Goal: Navigation & Orientation: Find specific page/section

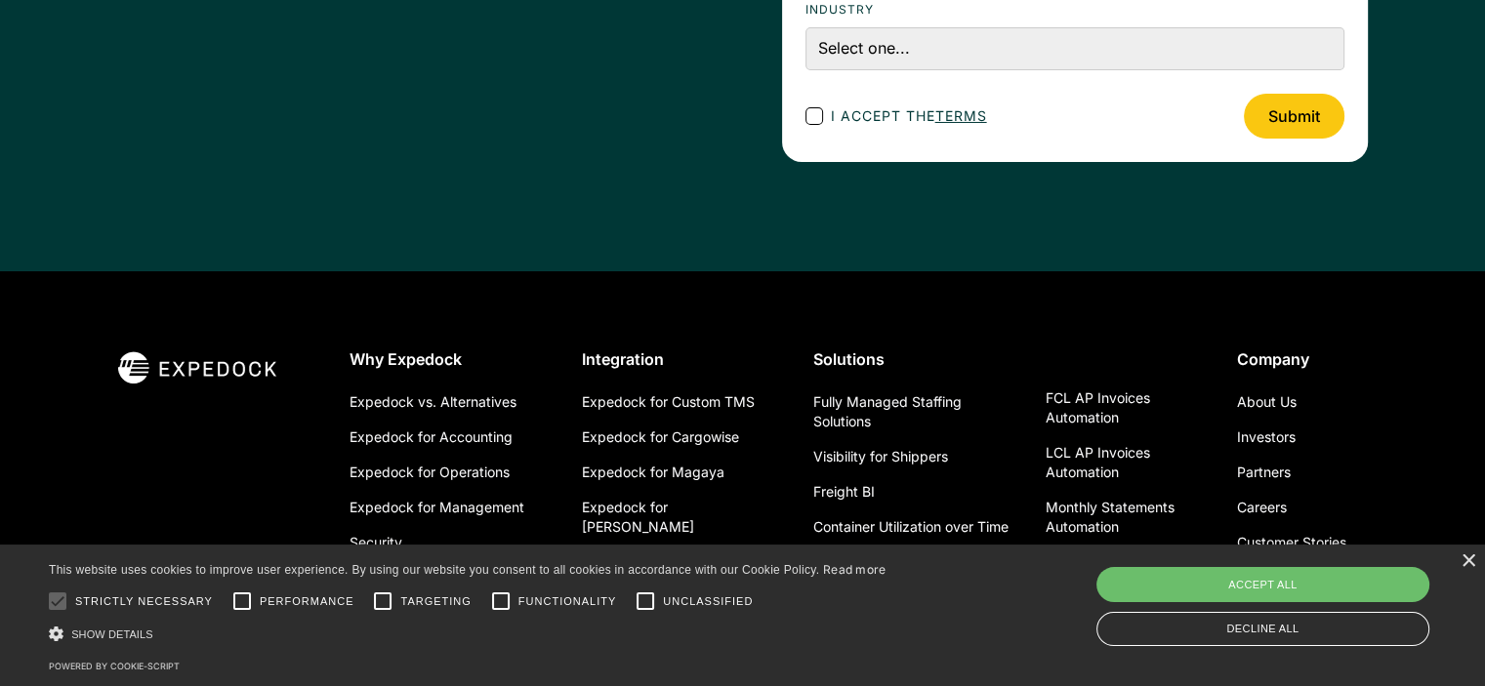
scroll to position [7152, 0]
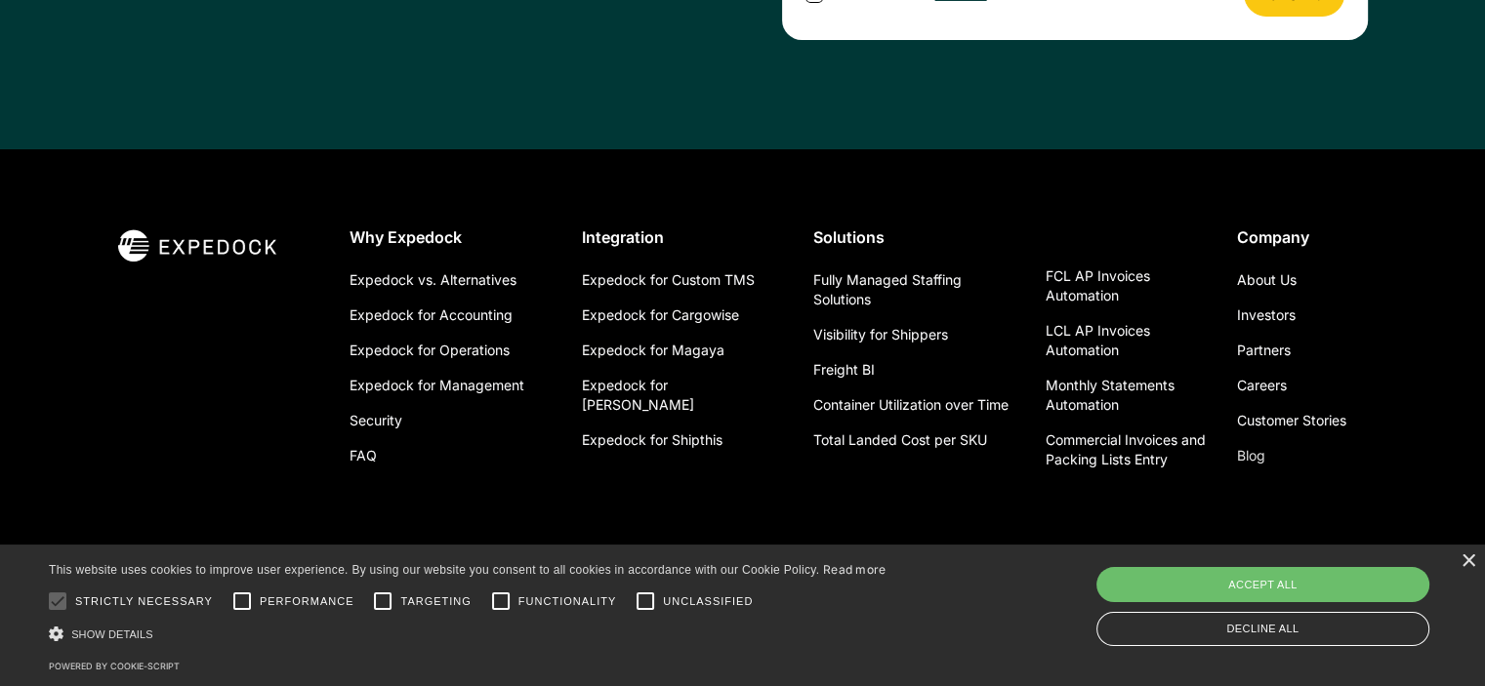
click at [1263, 442] on link "Blog" at bounding box center [1251, 455] width 28 height 35
click at [434, 368] on link "Expedock for Management" at bounding box center [437, 385] width 175 height 35
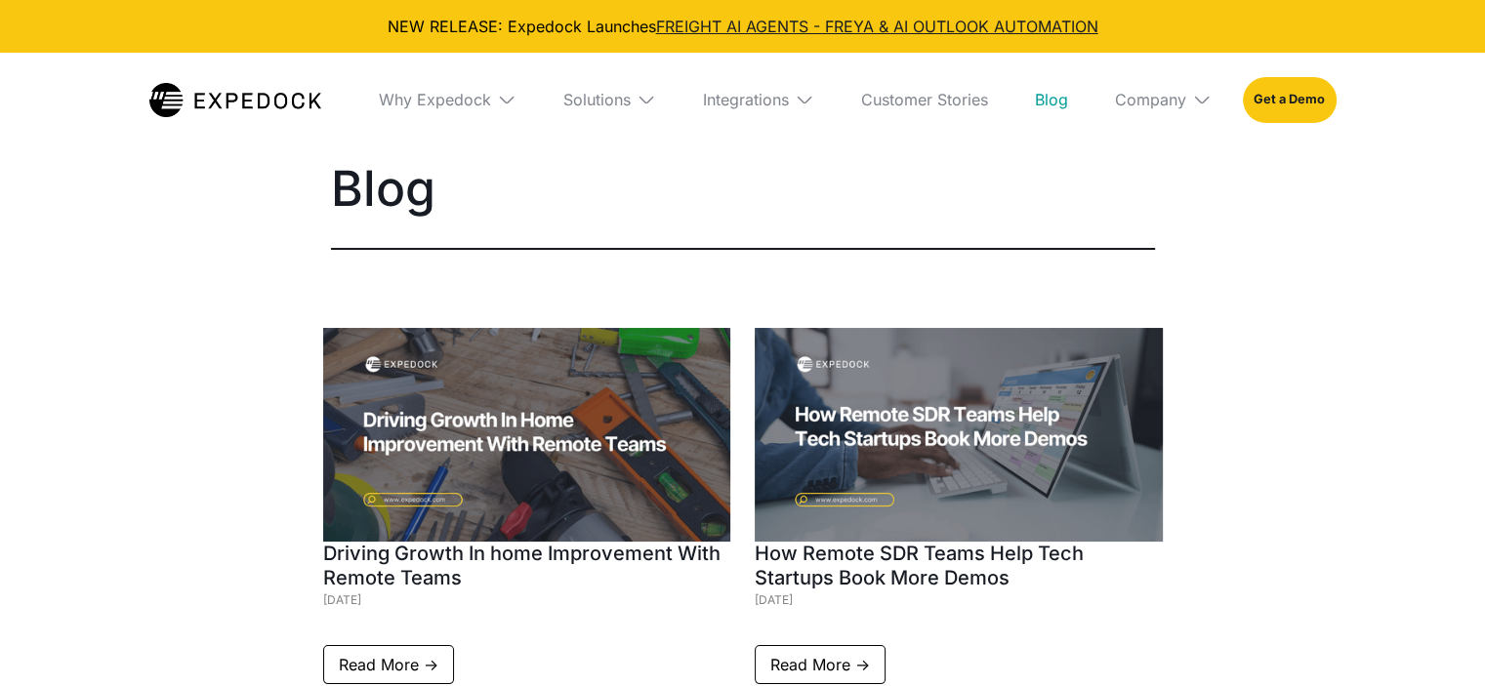
select select
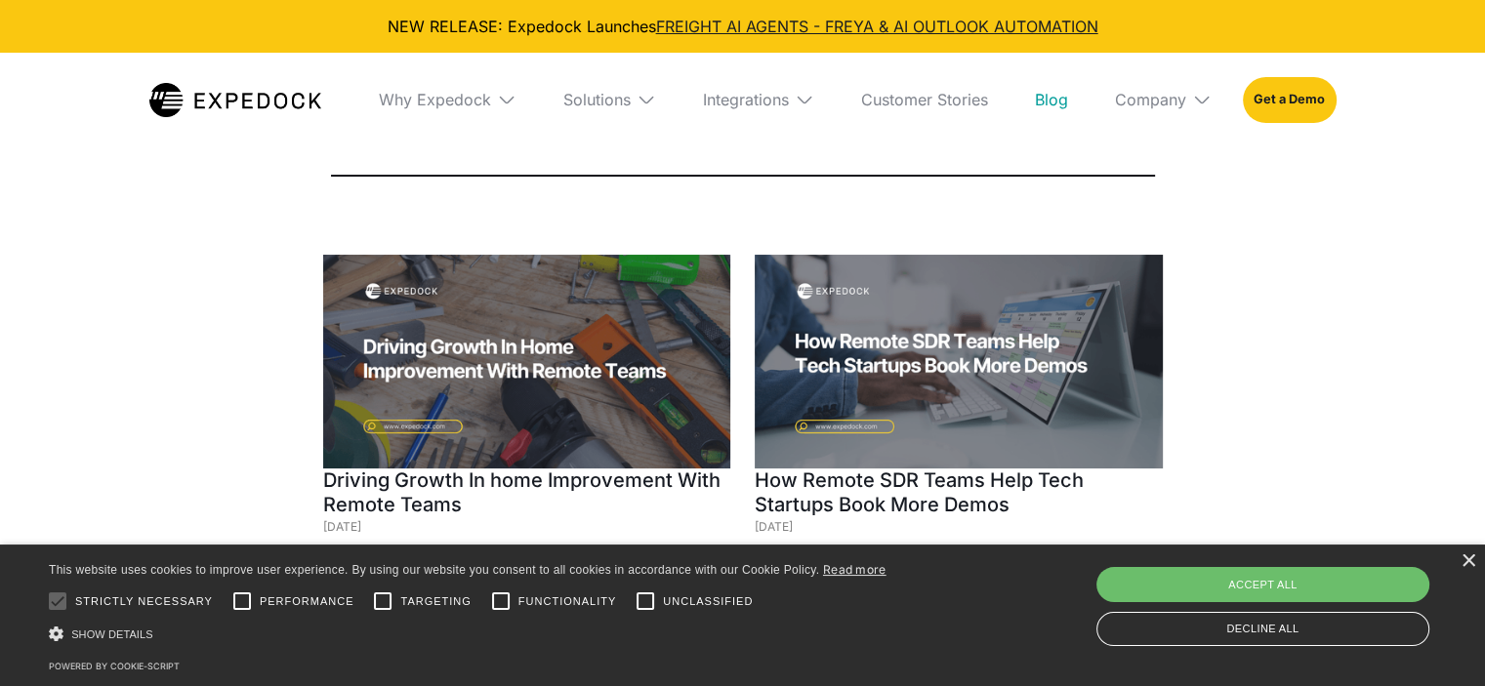
scroll to position [391, 0]
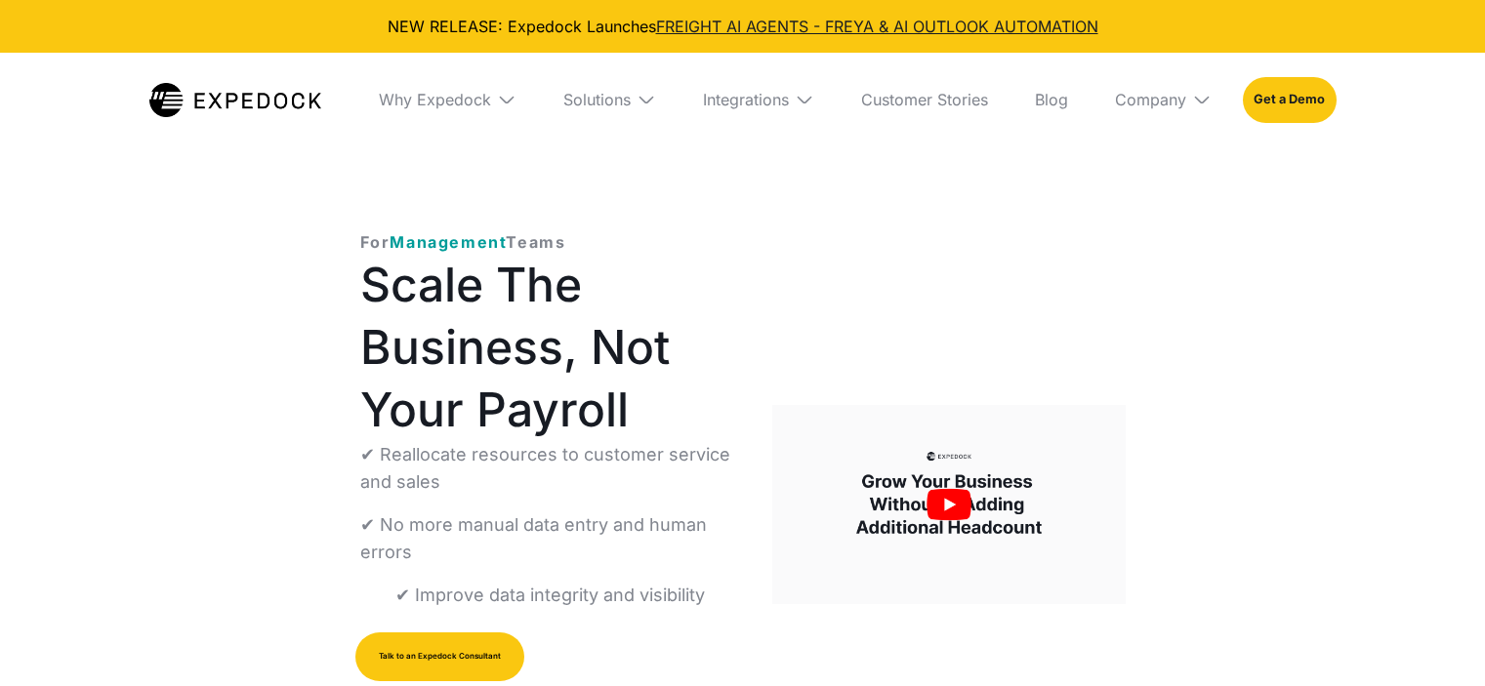
select select
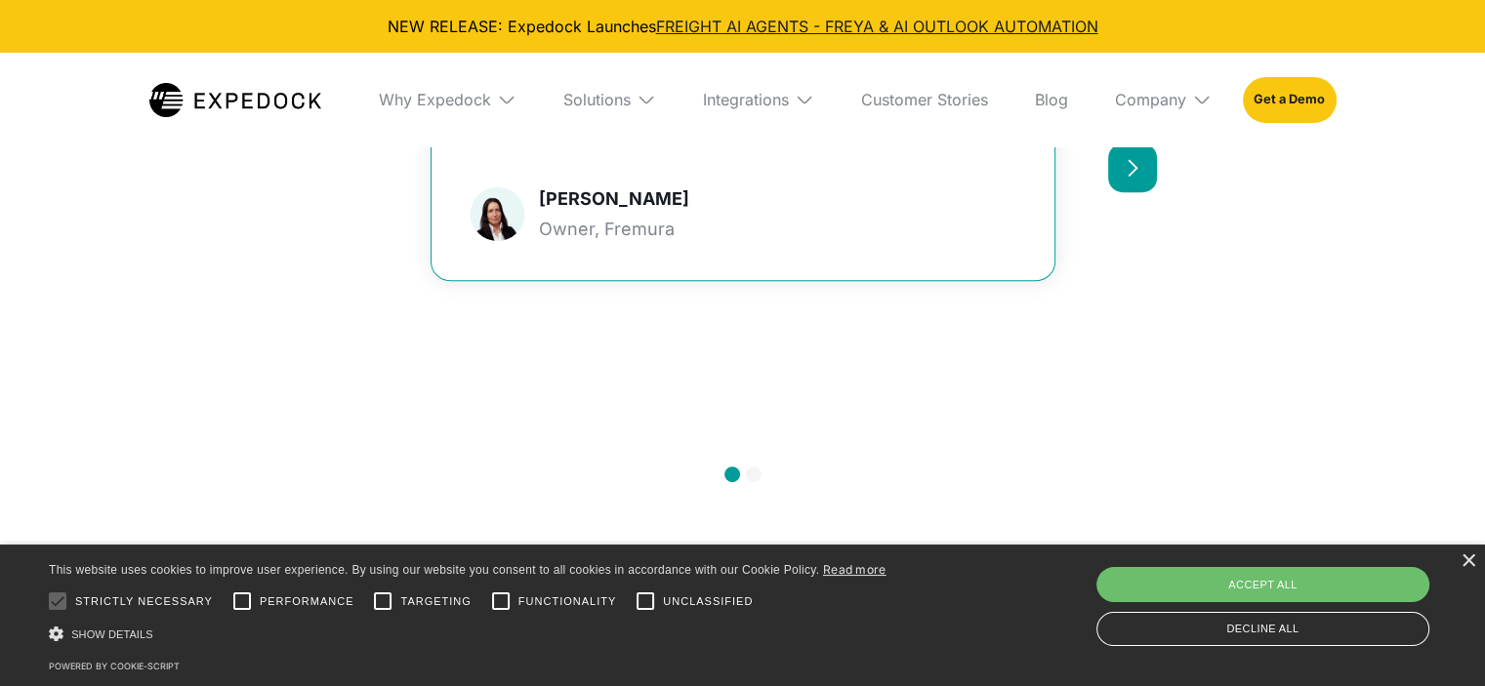
scroll to position [1367, 0]
